Goal: Task Accomplishment & Management: Use online tool/utility

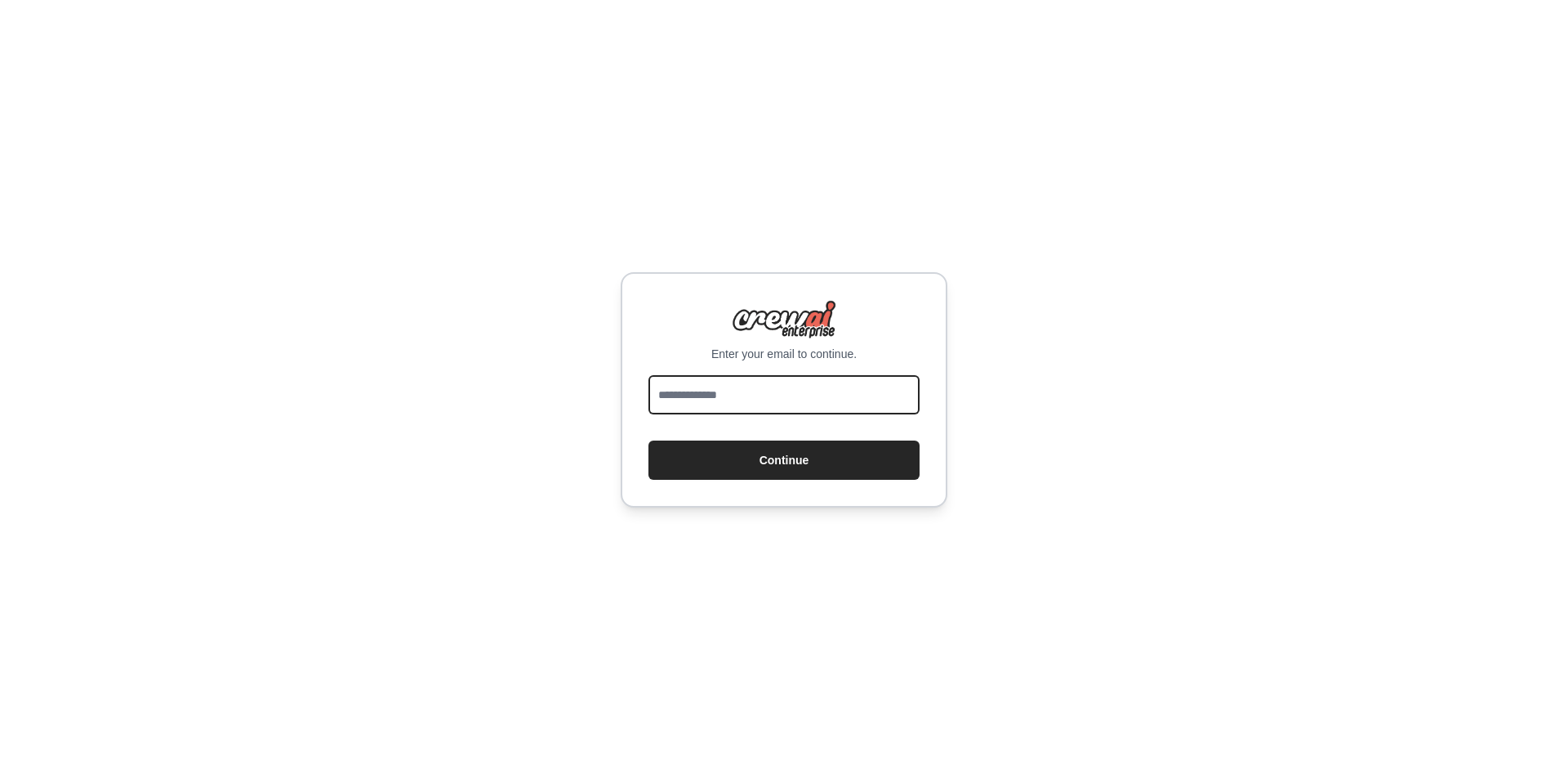
click at [721, 386] on input "email" at bounding box center [784, 395] width 272 height 40
click at [803, 406] on input "email" at bounding box center [784, 395] width 272 height 40
type input "**********"
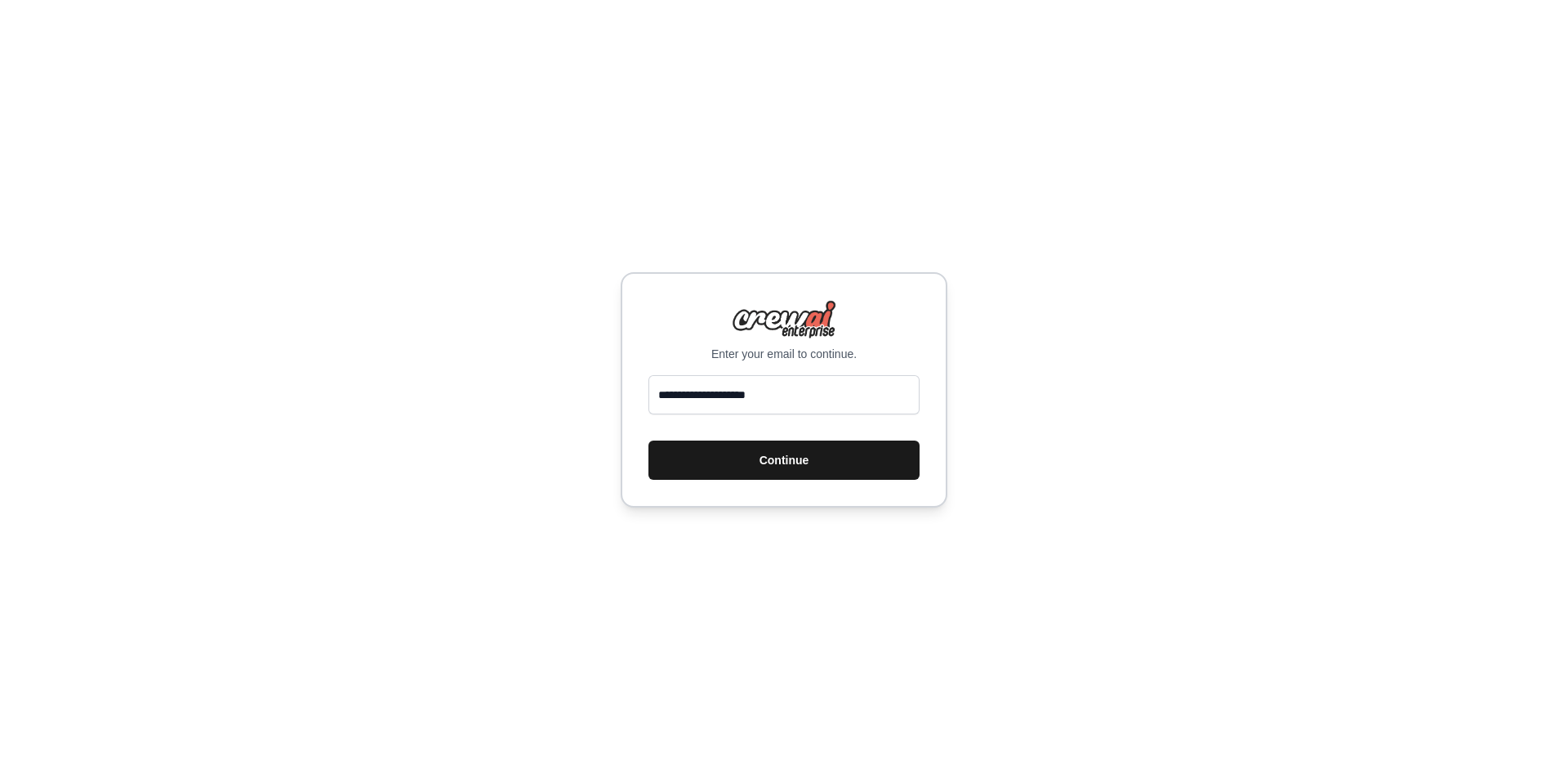
click at [801, 456] on button "Continue" at bounding box center [784, 460] width 272 height 40
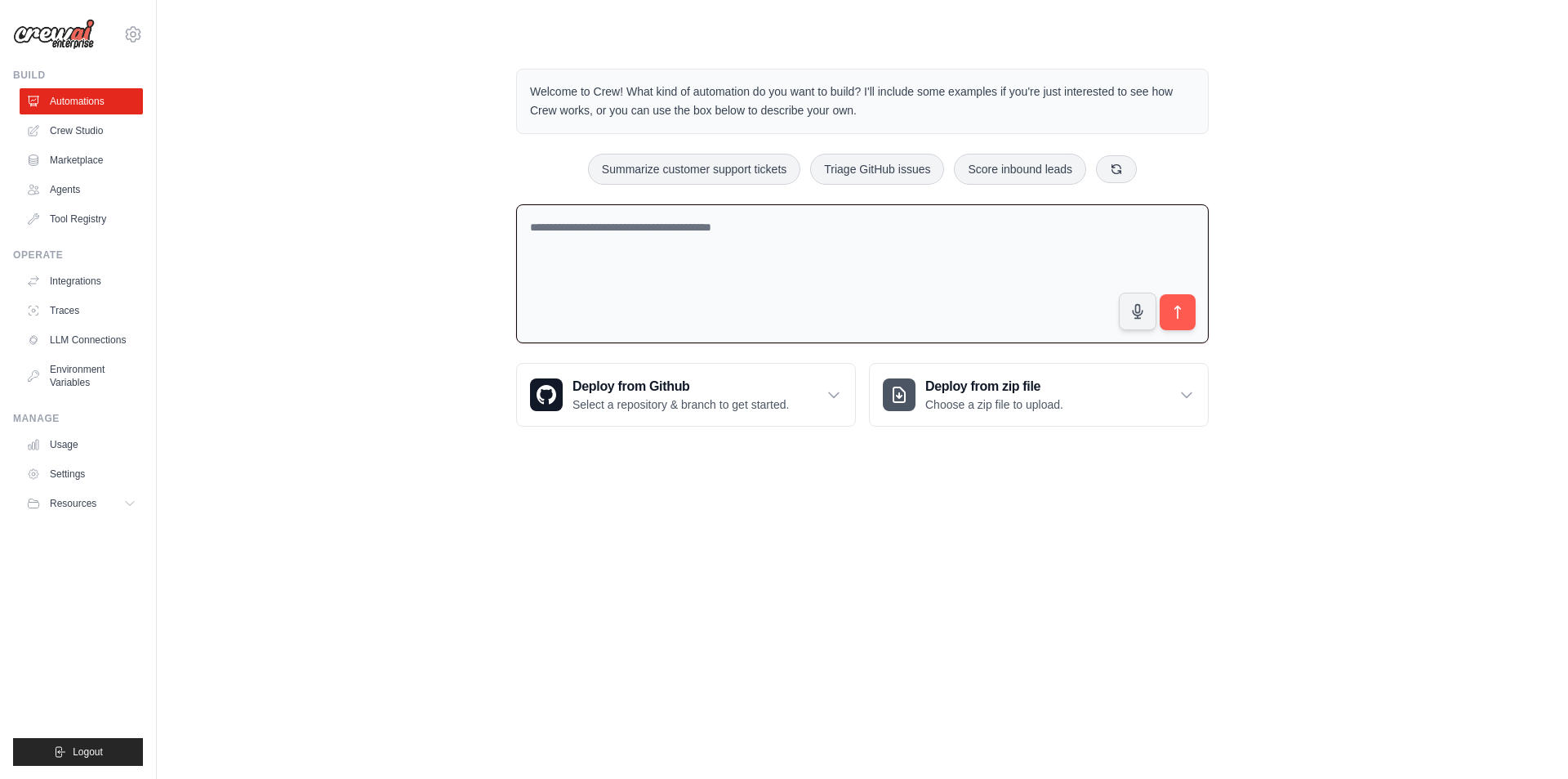
click at [755, 266] on textarea at bounding box center [863, 274] width 693 height 140
click at [774, 456] on main "Welcome to Crew! What kind of automation do you want to build? I'll include som…" at bounding box center [862, 234] width 1411 height 469
click at [96, 127] on link "Crew Studio" at bounding box center [83, 131] width 124 height 26
